Goal: Task Accomplishment & Management: Complete application form

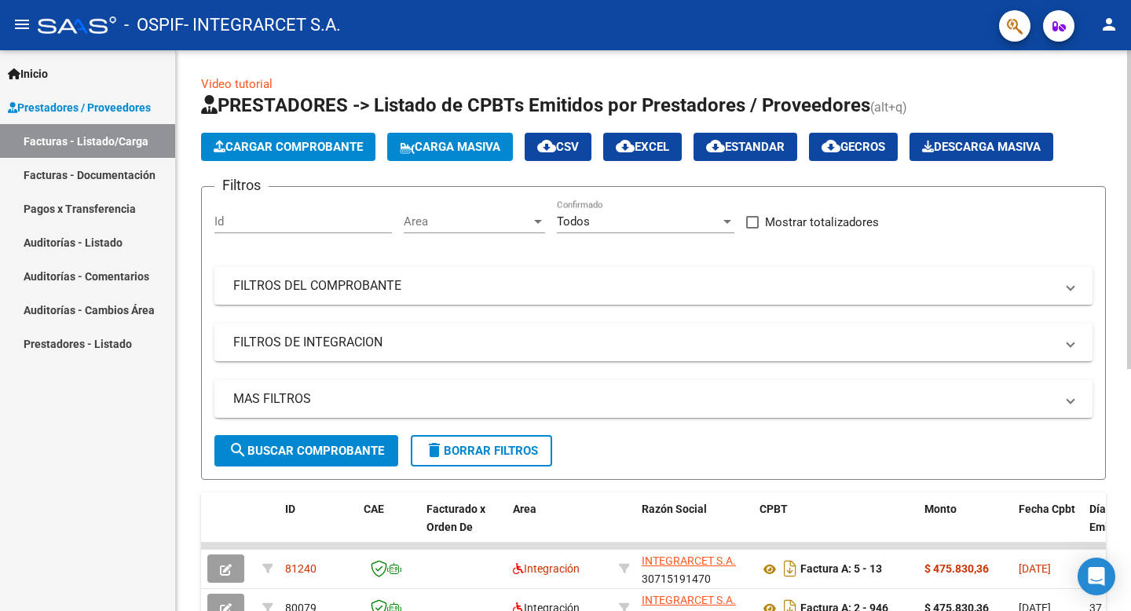
click at [321, 142] on span "Cargar Comprobante" at bounding box center [288, 147] width 149 height 14
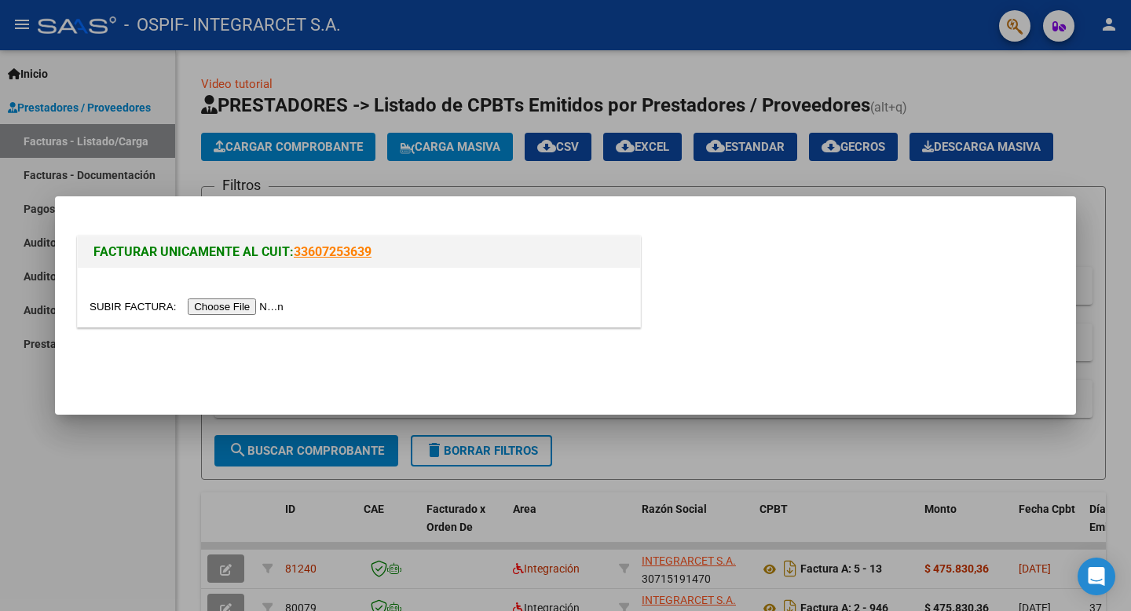
click at [209, 305] on input "file" at bounding box center [189, 307] width 199 height 16
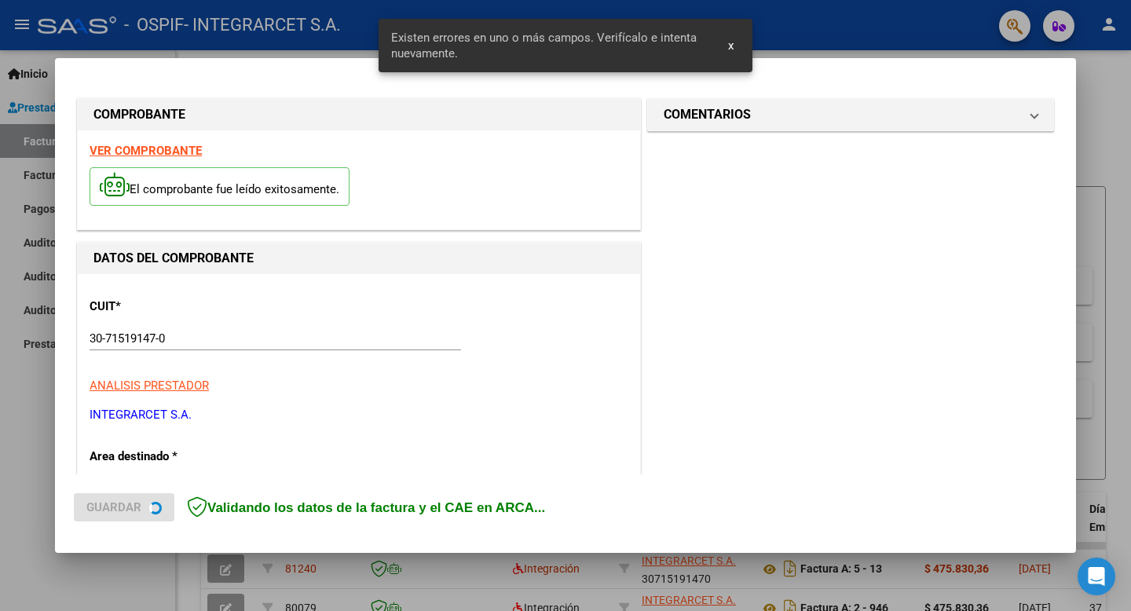
scroll to position [349, 0]
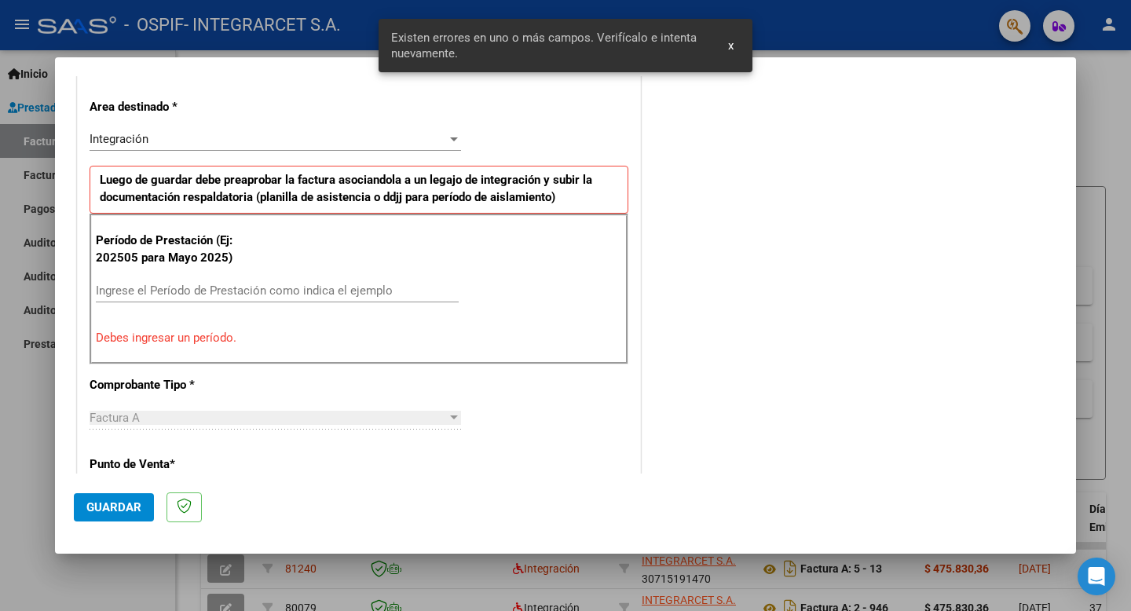
click at [206, 293] on input "Ingrese el Período de Prestación como indica el ejemplo" at bounding box center [277, 291] width 363 height 14
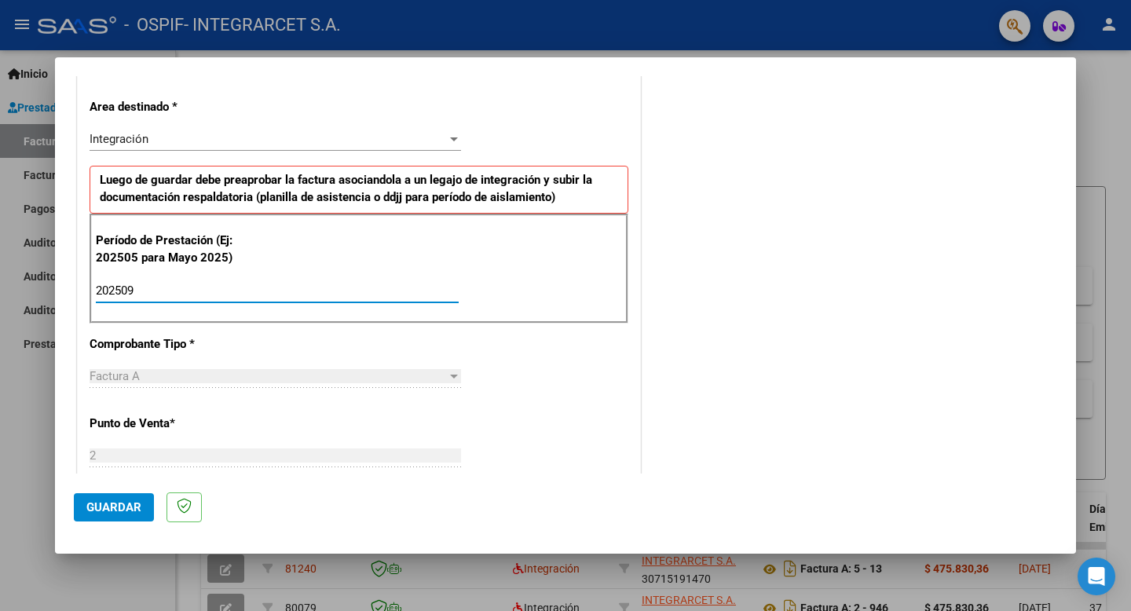
type input "202509"
click at [105, 500] on span "Guardar" at bounding box center [113, 507] width 55 height 14
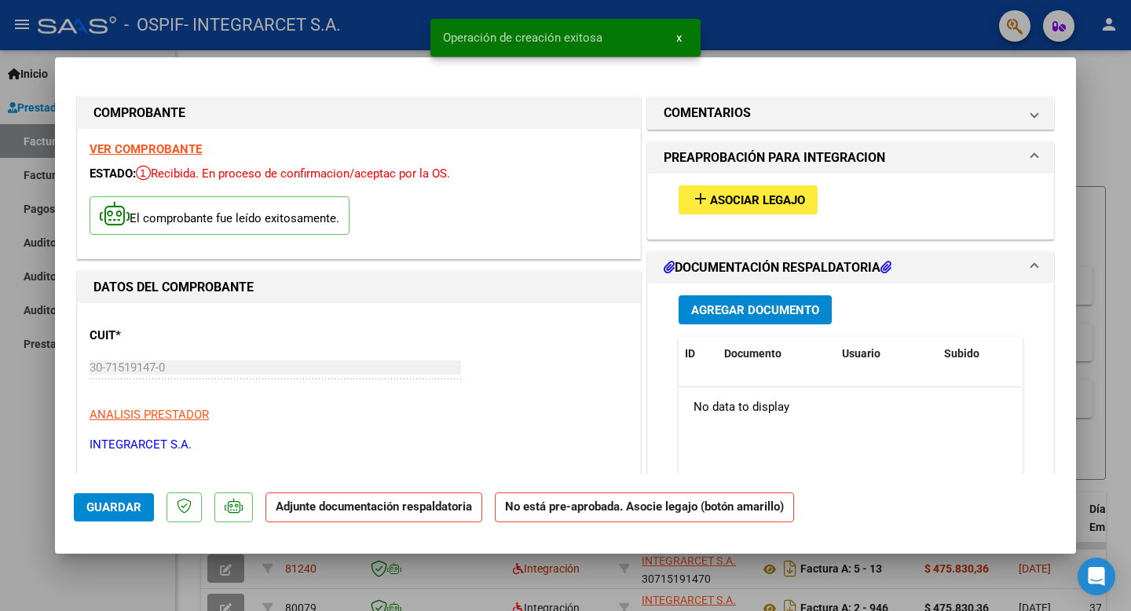
click at [753, 200] on span "Asociar Legajo" at bounding box center [757, 200] width 95 height 14
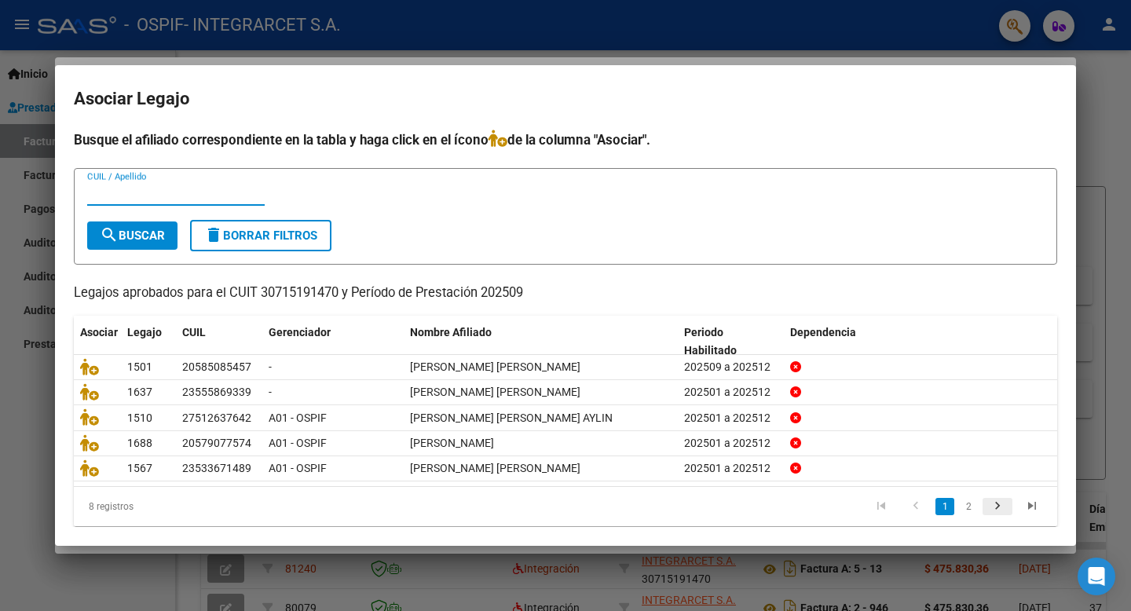
click at [1002, 504] on icon "go to next page" at bounding box center [997, 508] width 20 height 19
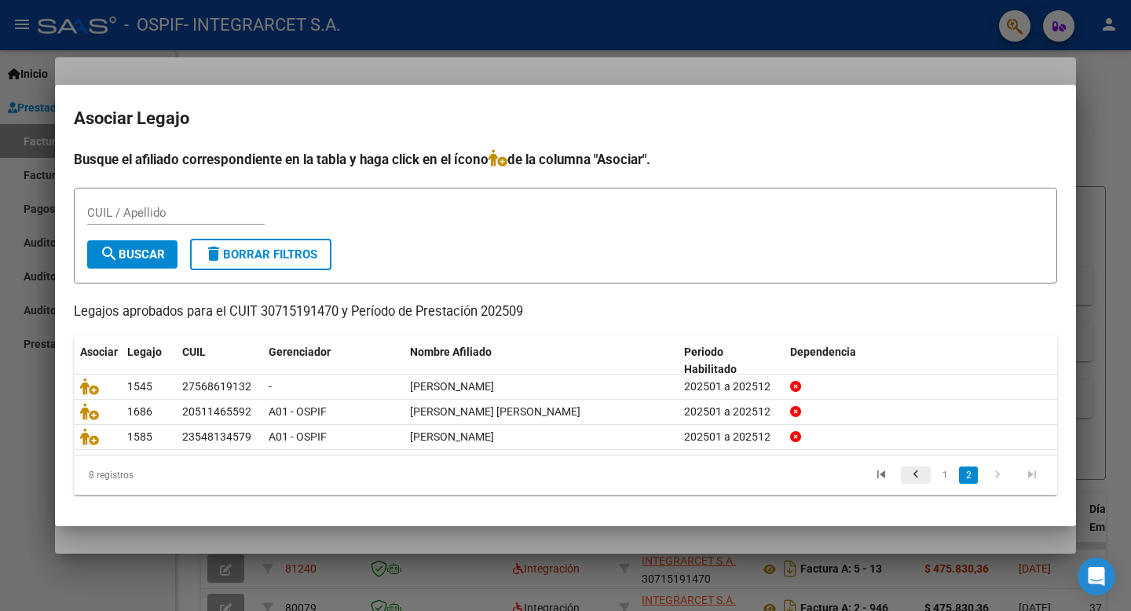
click at [914, 475] on icon "go to previous page" at bounding box center [916, 476] width 20 height 19
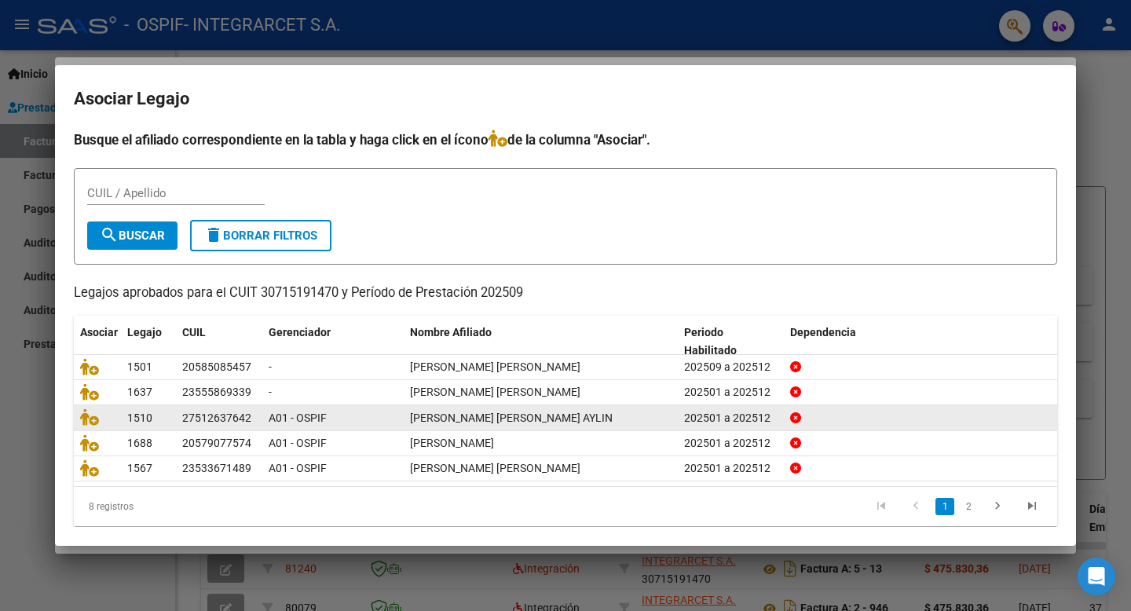
scroll to position [12, 0]
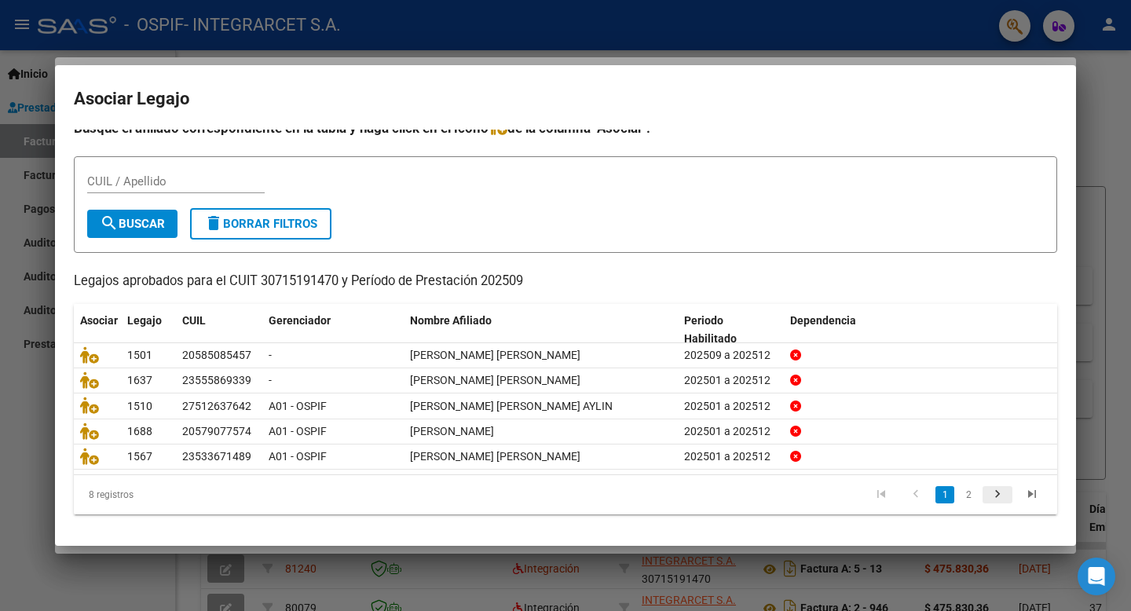
click at [1001, 497] on icon "go to next page" at bounding box center [997, 496] width 20 height 19
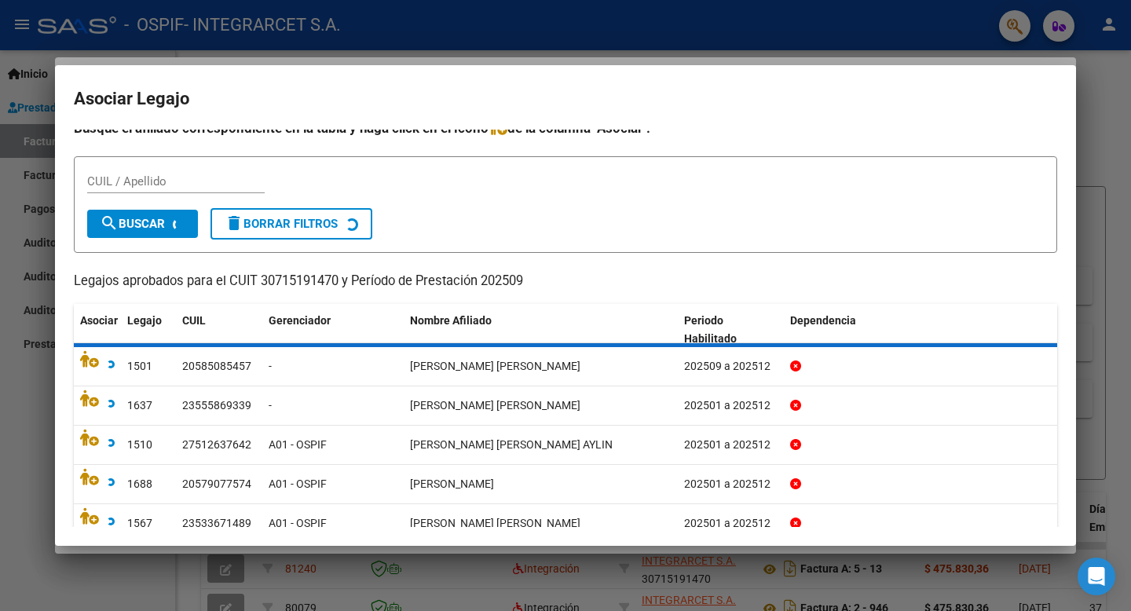
scroll to position [0, 0]
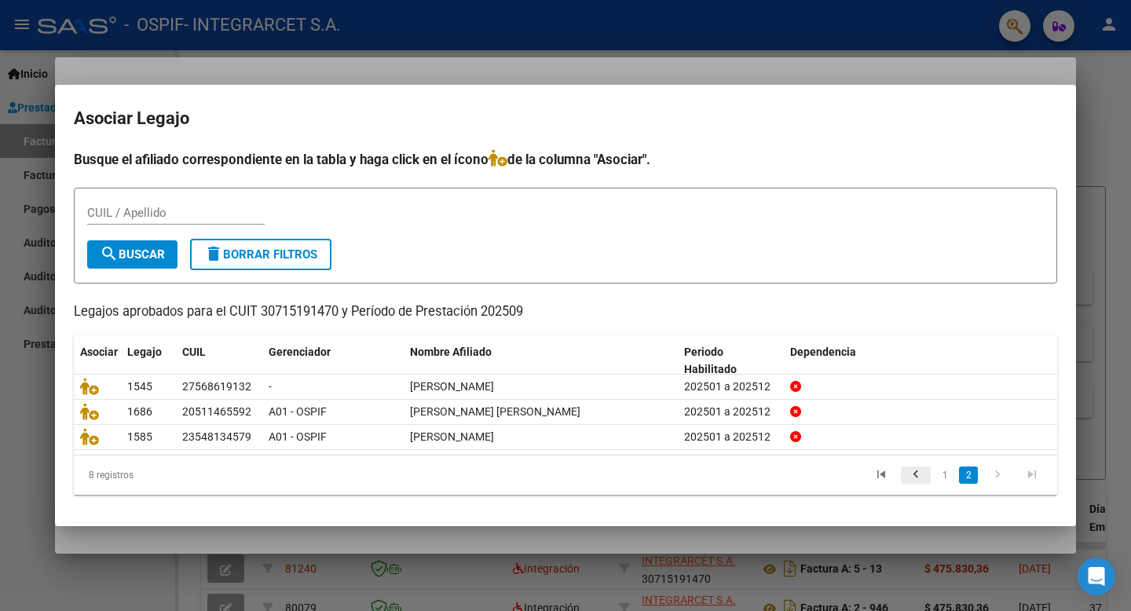
click at [918, 473] on icon "go to previous page" at bounding box center [916, 476] width 20 height 19
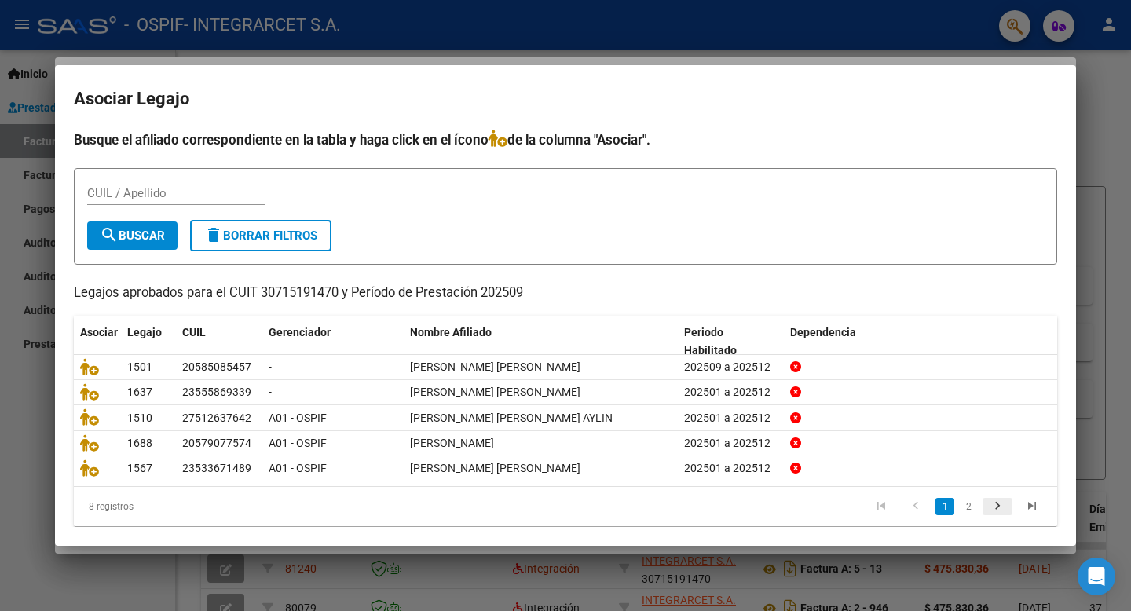
click at [1000, 506] on icon "go to next page" at bounding box center [997, 508] width 20 height 19
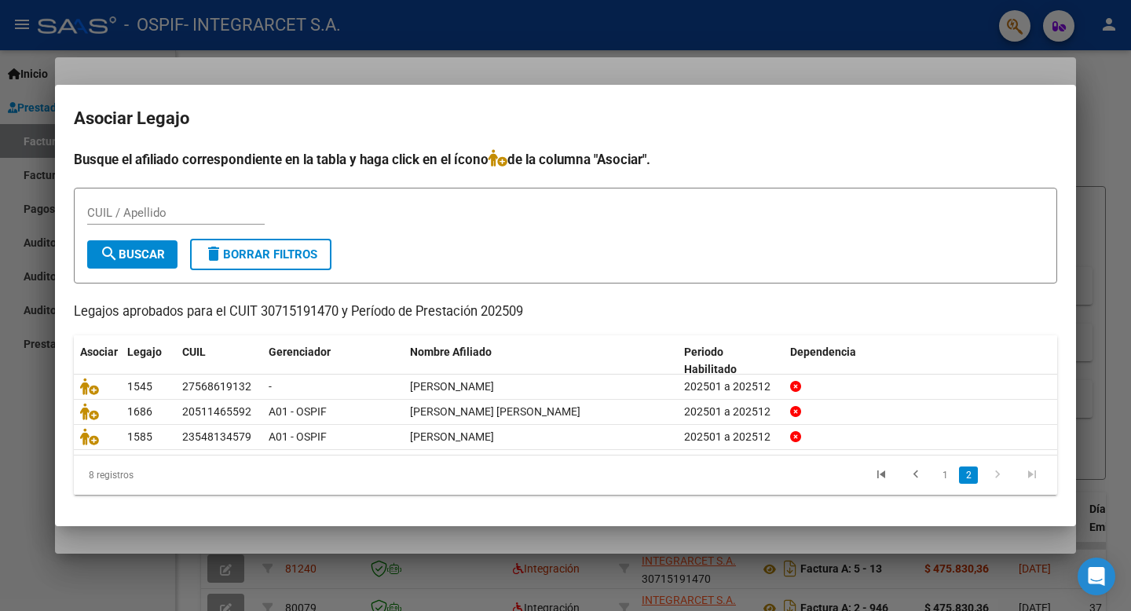
click at [31, 402] on div at bounding box center [565, 305] width 1131 height 611
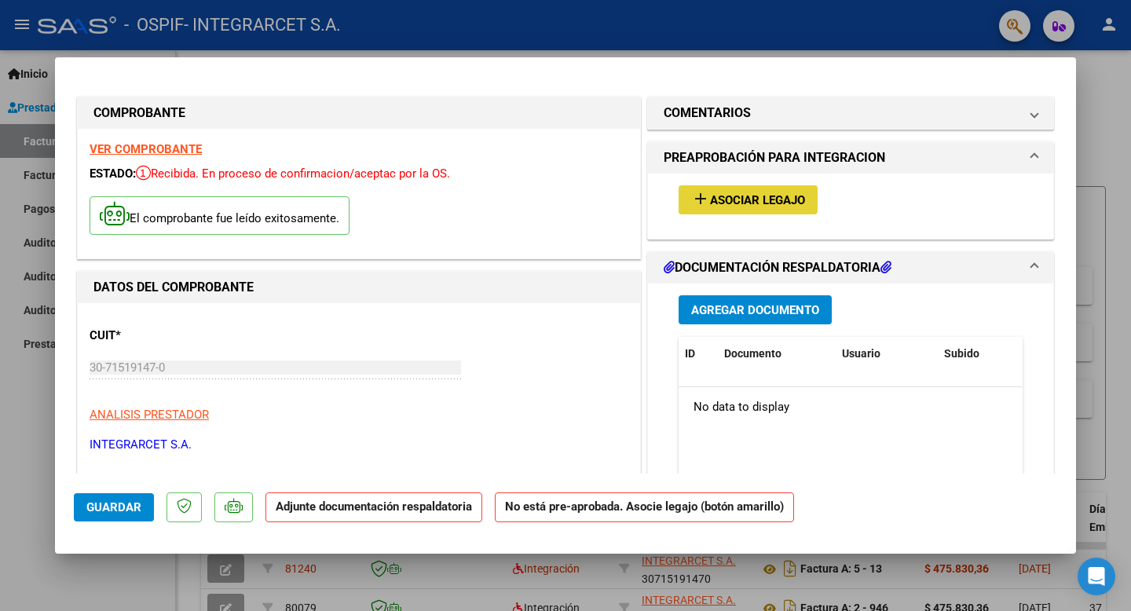
click at [775, 194] on span "Asociar Legajo" at bounding box center [757, 200] width 95 height 14
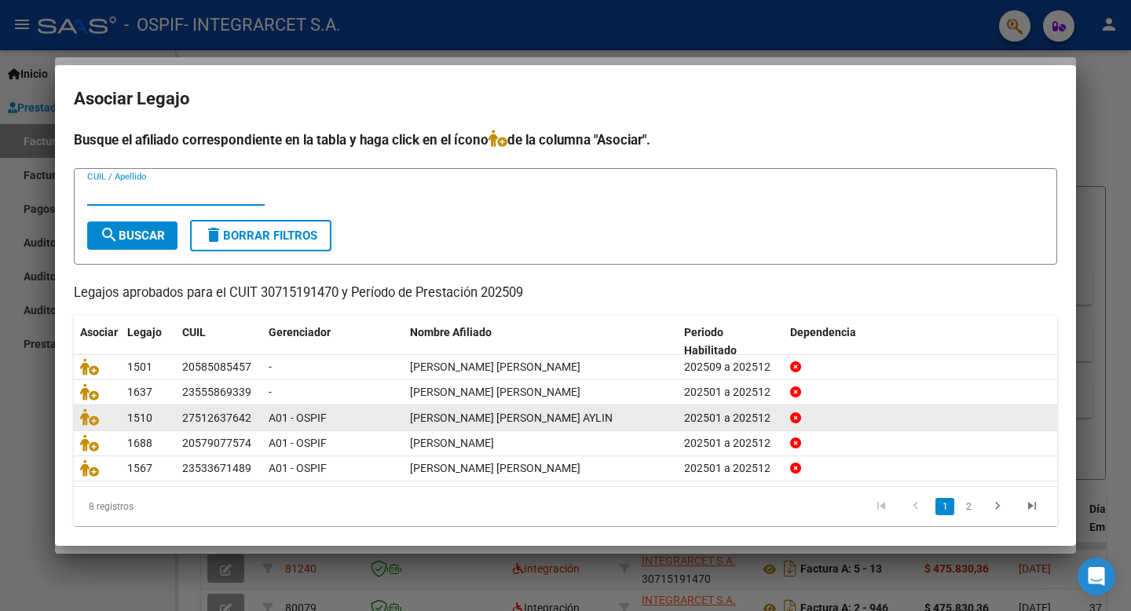
scroll to position [12, 0]
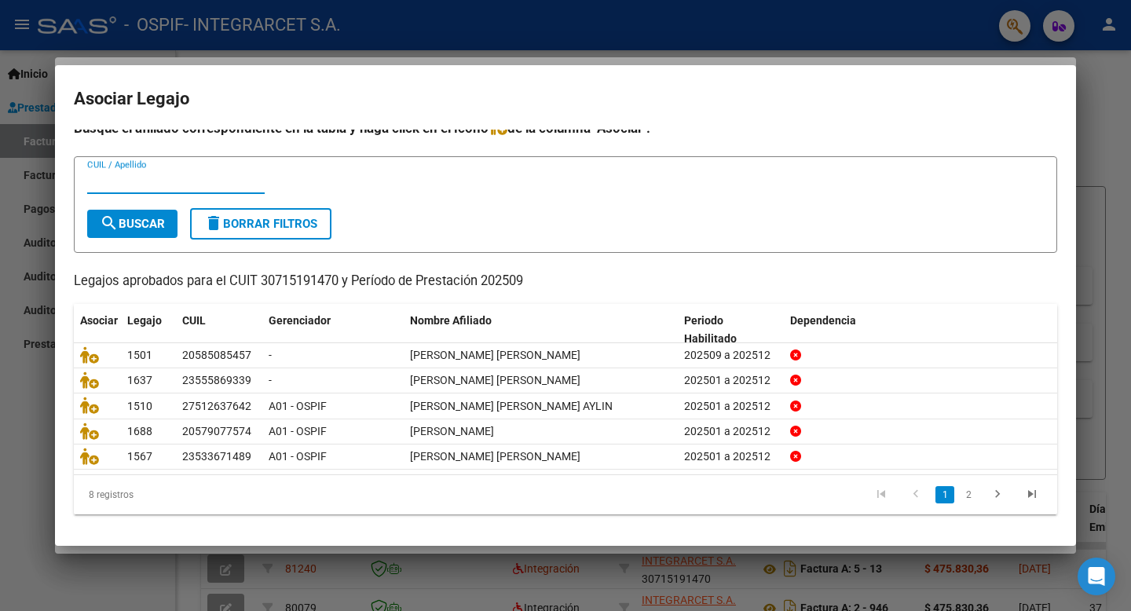
click at [43, 233] on div at bounding box center [565, 305] width 1131 height 611
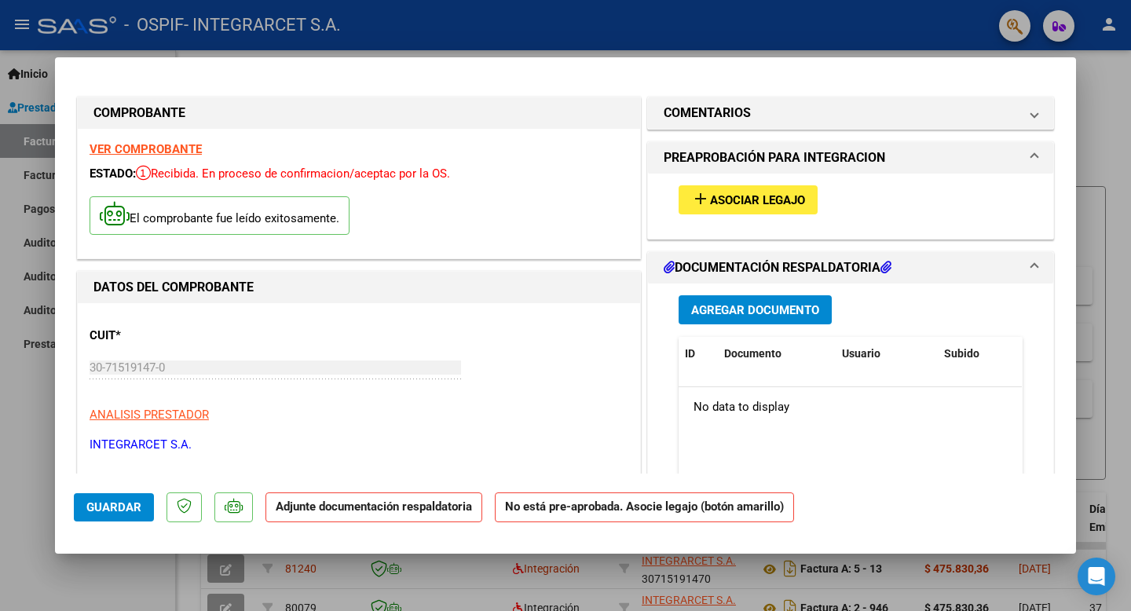
click at [53, 472] on div at bounding box center [565, 305] width 1131 height 611
type input "$ 0,00"
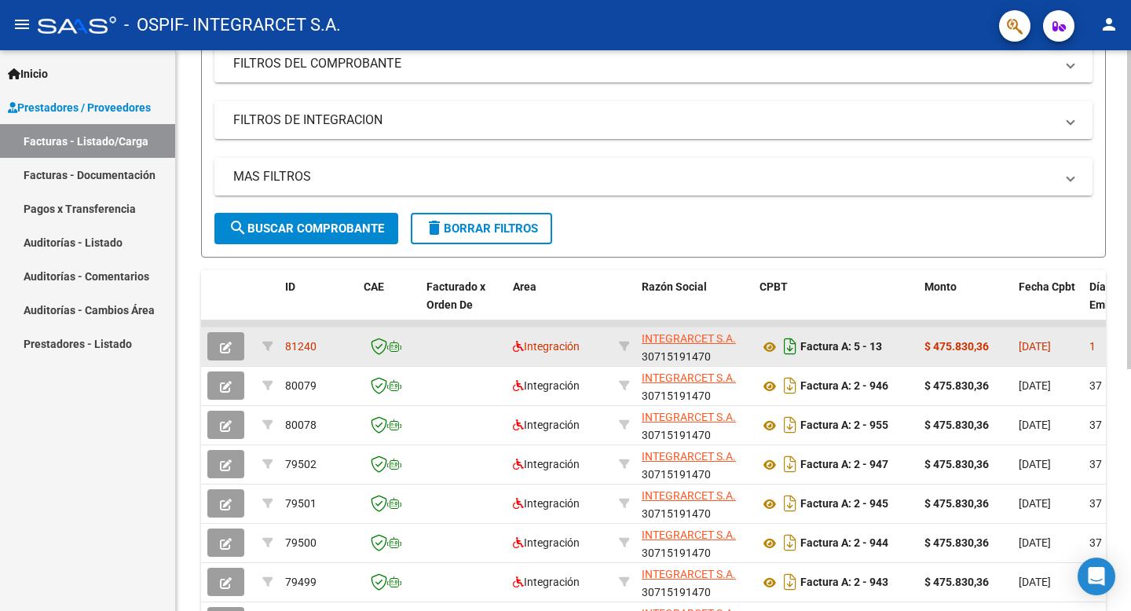
scroll to position [209, 0]
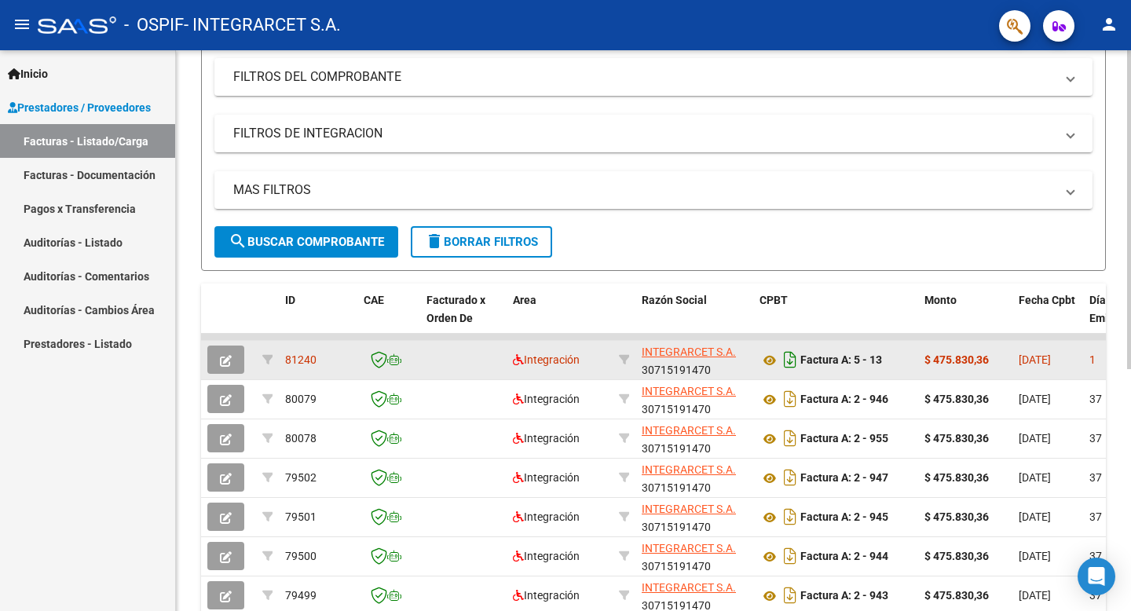
click at [783, 310] on datatable-header-cell "CPBT" at bounding box center [835, 318] width 165 height 69
click at [864, 361] on strong "Factura A: 5 - 13" at bounding box center [841, 360] width 82 height 13
click at [965, 355] on strong "$ 475.830,36" at bounding box center [957, 360] width 64 height 13
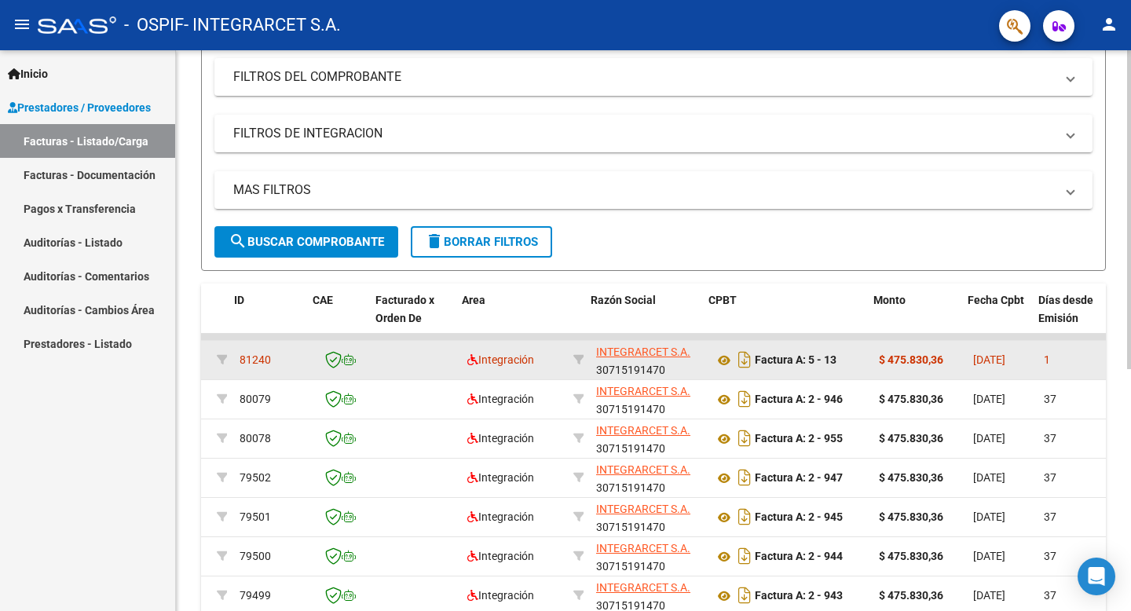
scroll to position [0, 58]
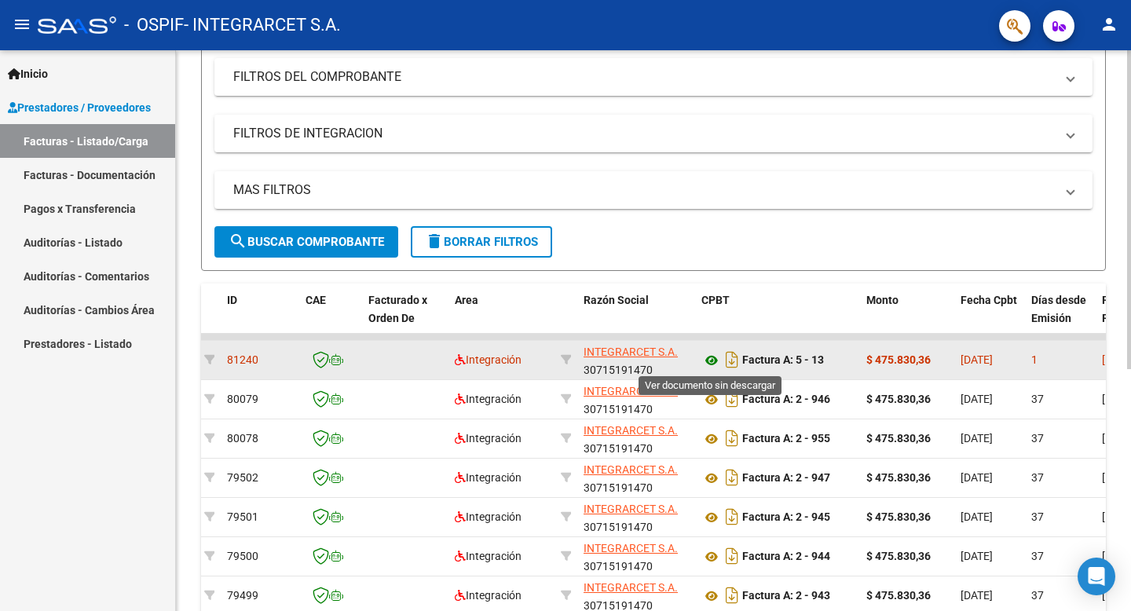
click at [707, 358] on icon at bounding box center [712, 360] width 20 height 19
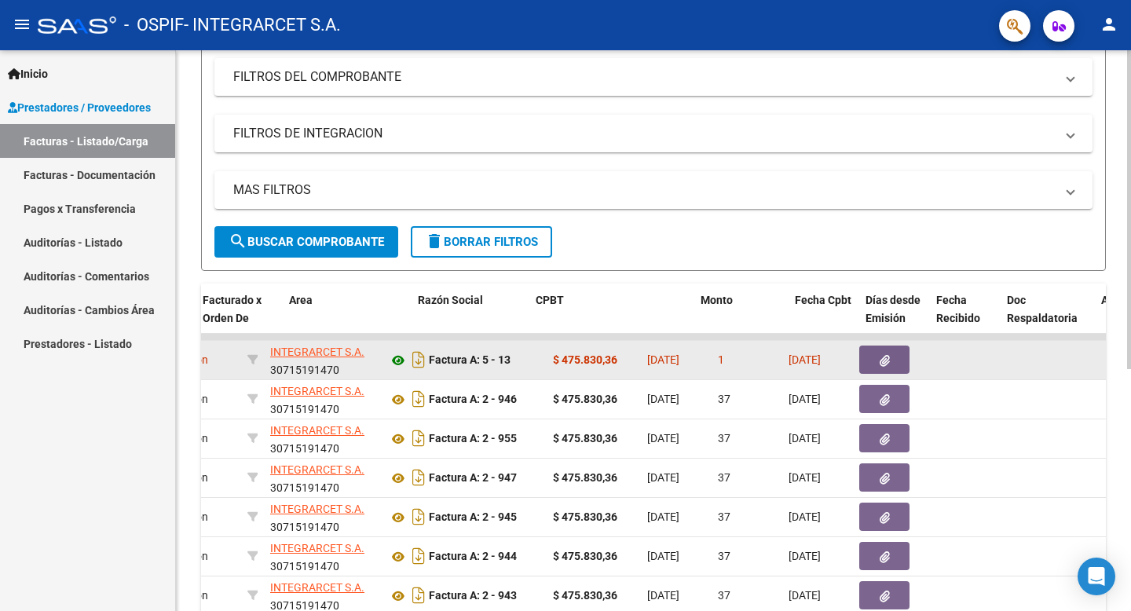
scroll to position [0, 0]
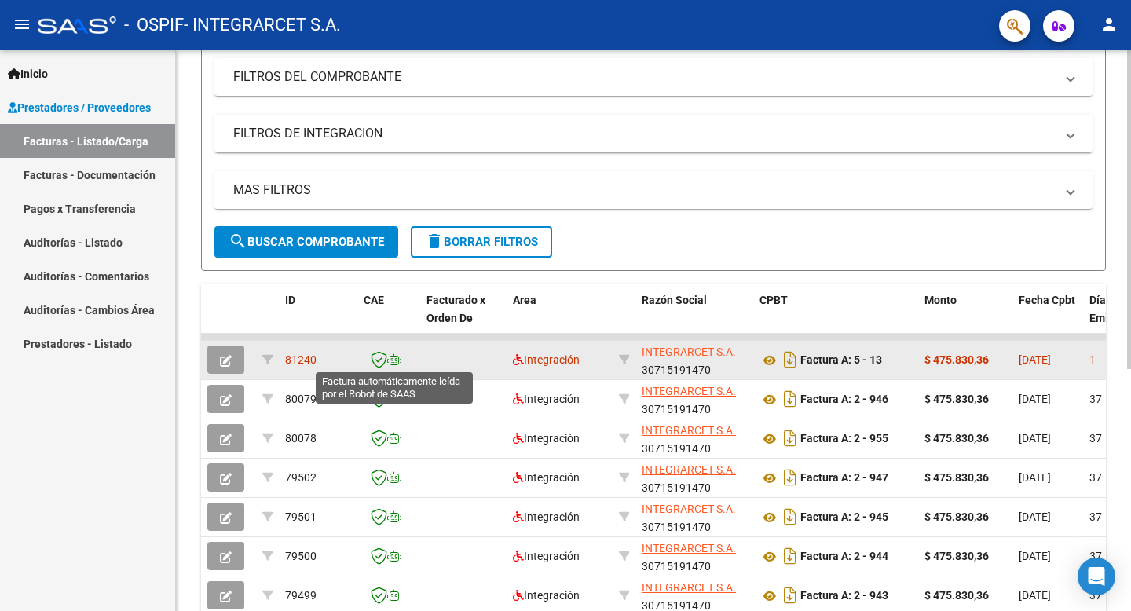
click at [387, 361] on icon at bounding box center [394, 359] width 14 height 11
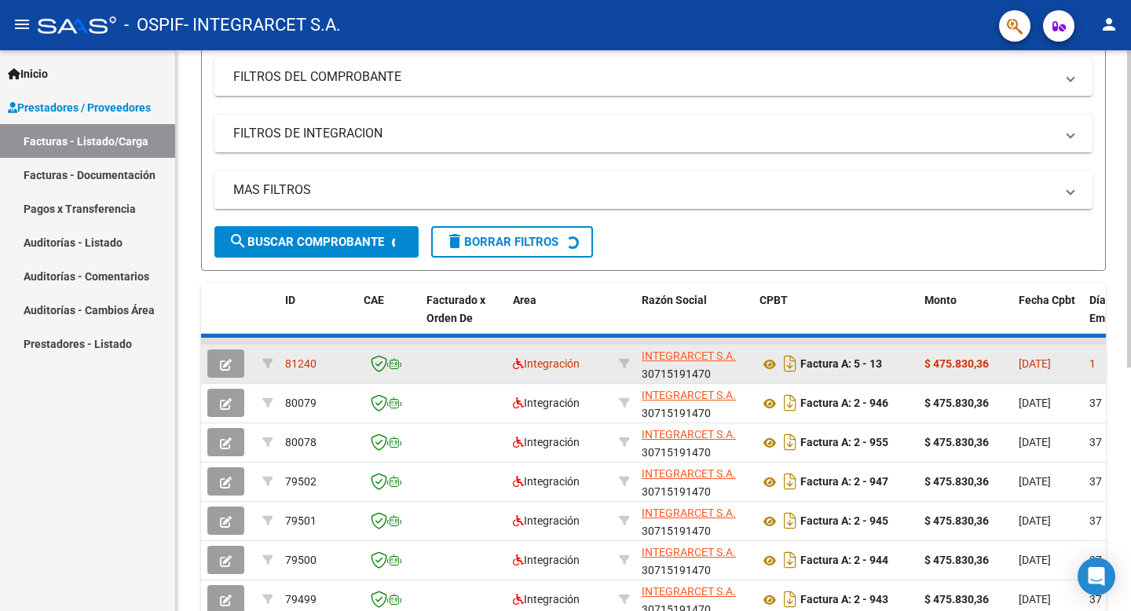
click at [387, 361] on icon at bounding box center [394, 363] width 14 height 11
click at [227, 361] on icon "button" at bounding box center [226, 365] width 12 height 12
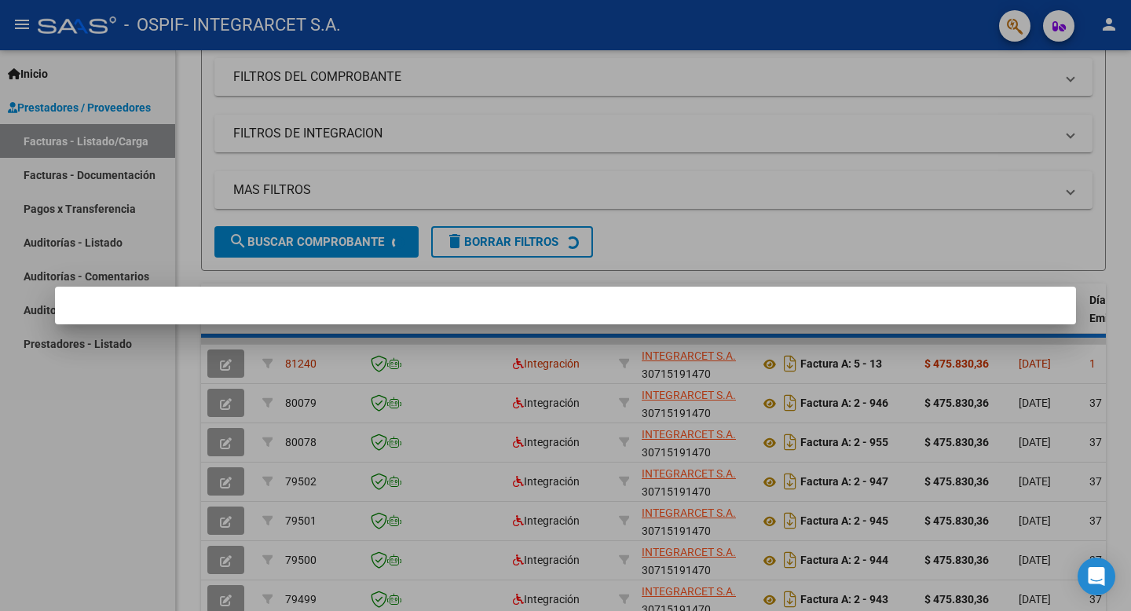
click at [401, 140] on div at bounding box center [565, 305] width 1131 height 611
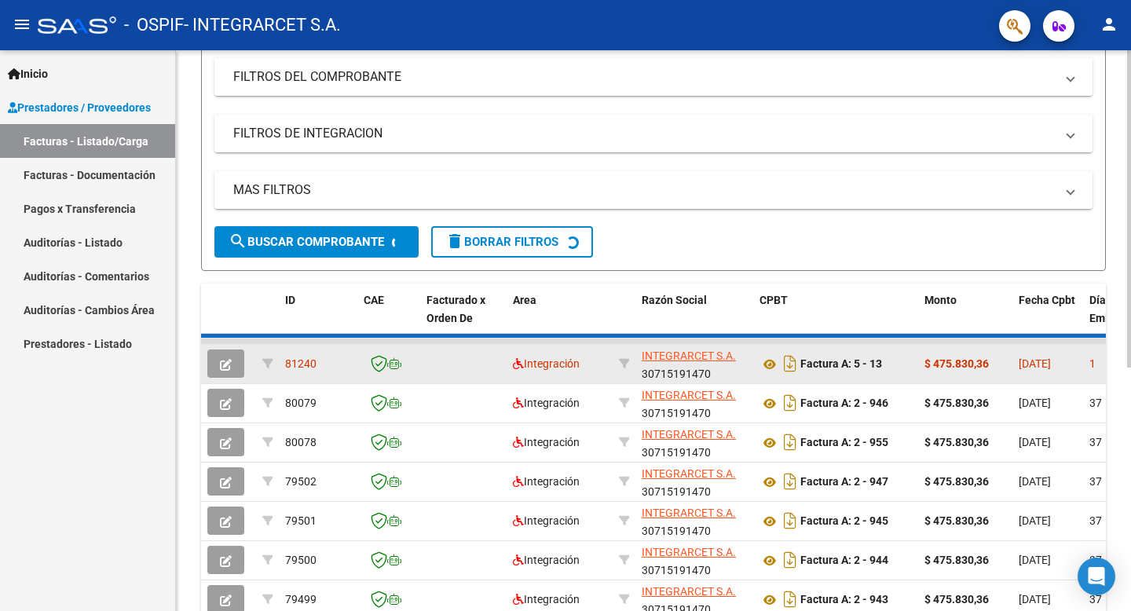
click at [225, 364] on icon "button" at bounding box center [226, 365] width 12 height 12
